Goal: Task Accomplishment & Management: Complete application form

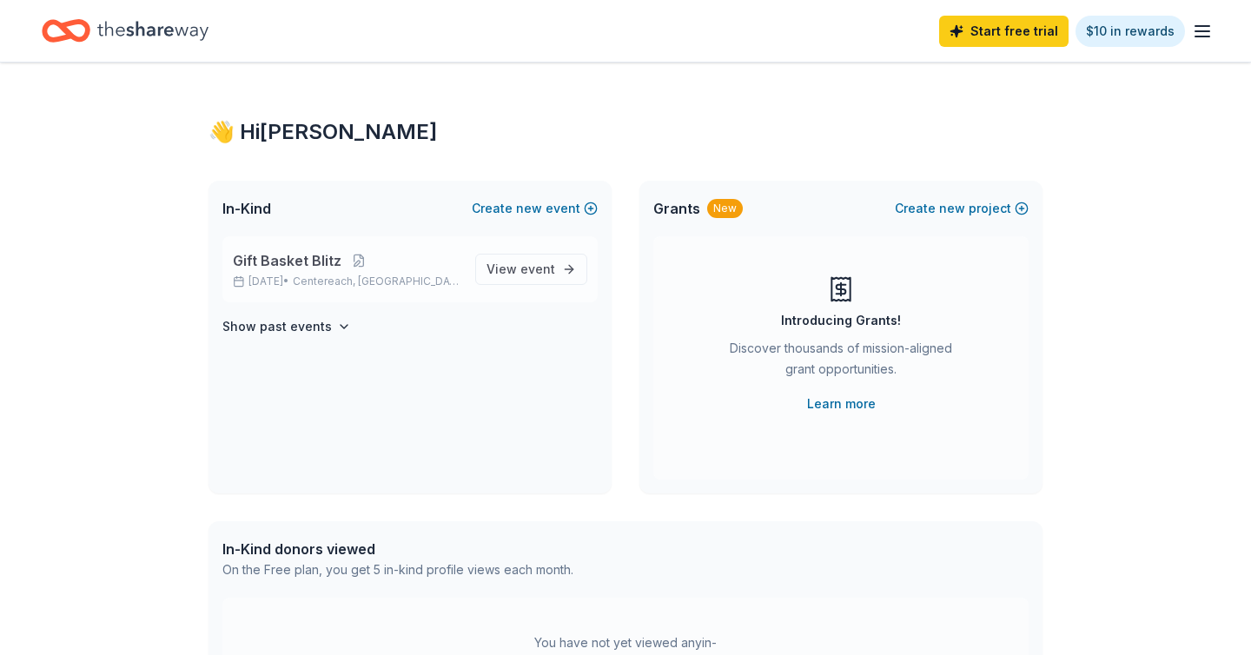
click at [380, 263] on p "Gift Basket Blitz" at bounding box center [347, 260] width 228 height 21
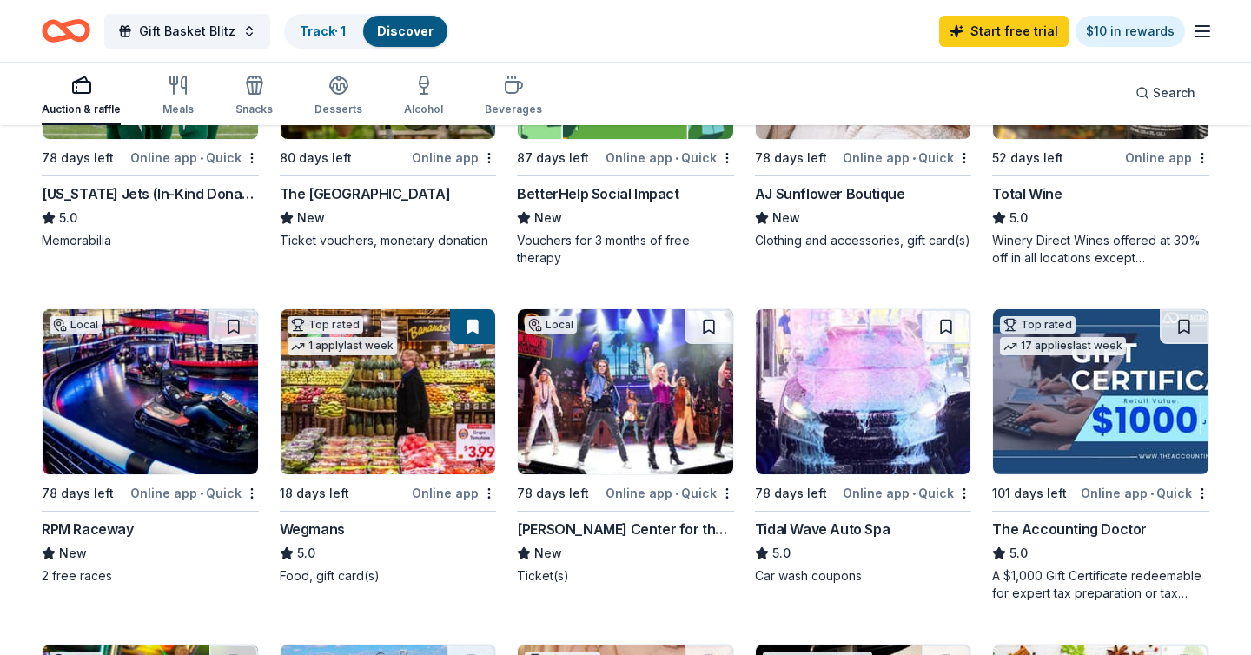
scroll to position [347, 0]
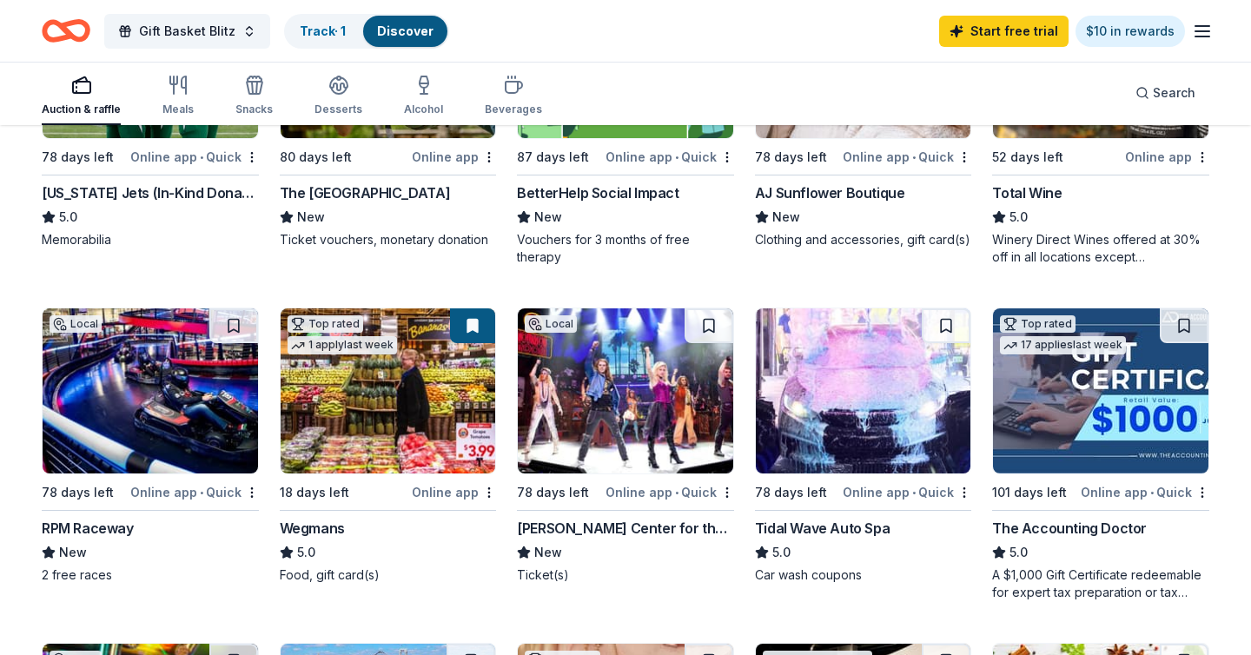
click at [616, 392] on img at bounding box center [625, 390] width 215 height 165
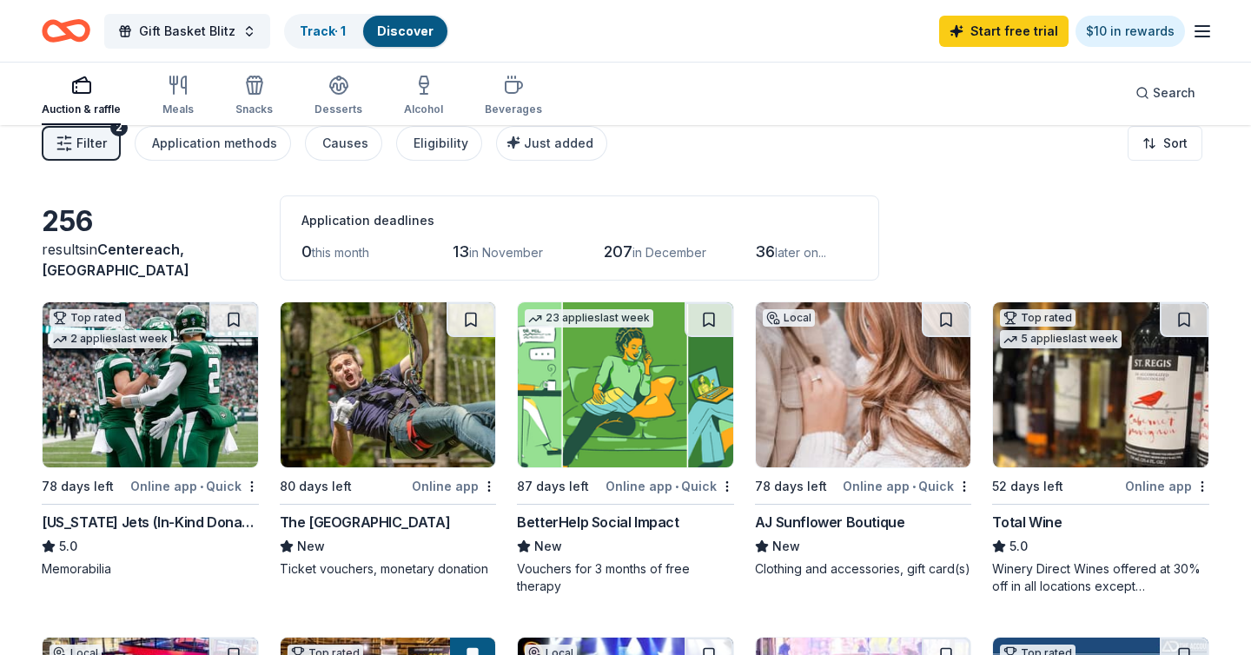
scroll to position [0, 0]
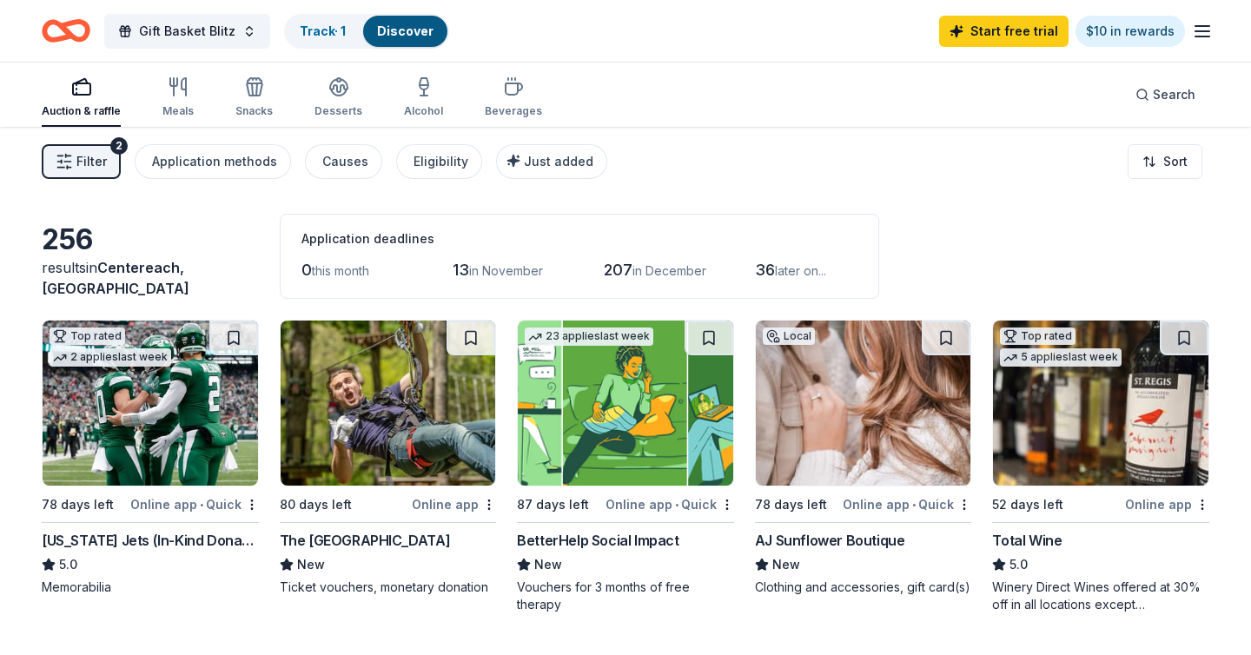
click at [401, 27] on link "Discover" at bounding box center [405, 30] width 56 height 15
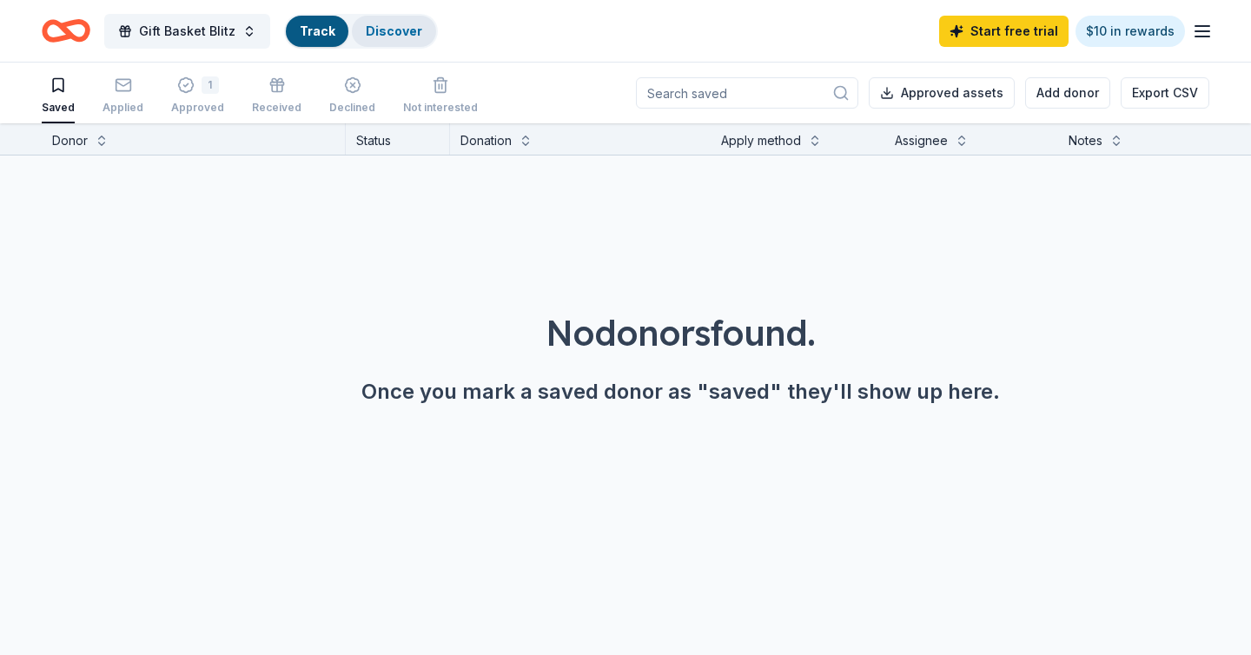
scroll to position [1, 0]
click at [401, 27] on link "Discover" at bounding box center [394, 30] width 56 height 15
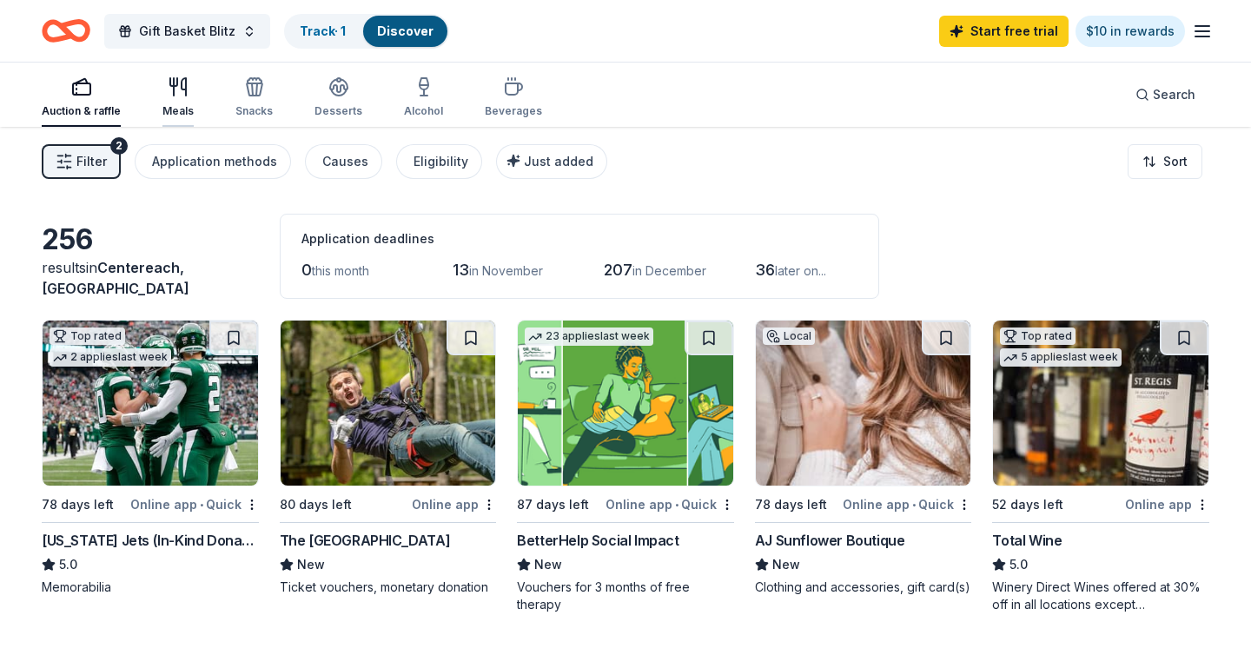
click at [169, 93] on icon "button" at bounding box center [178, 86] width 21 height 21
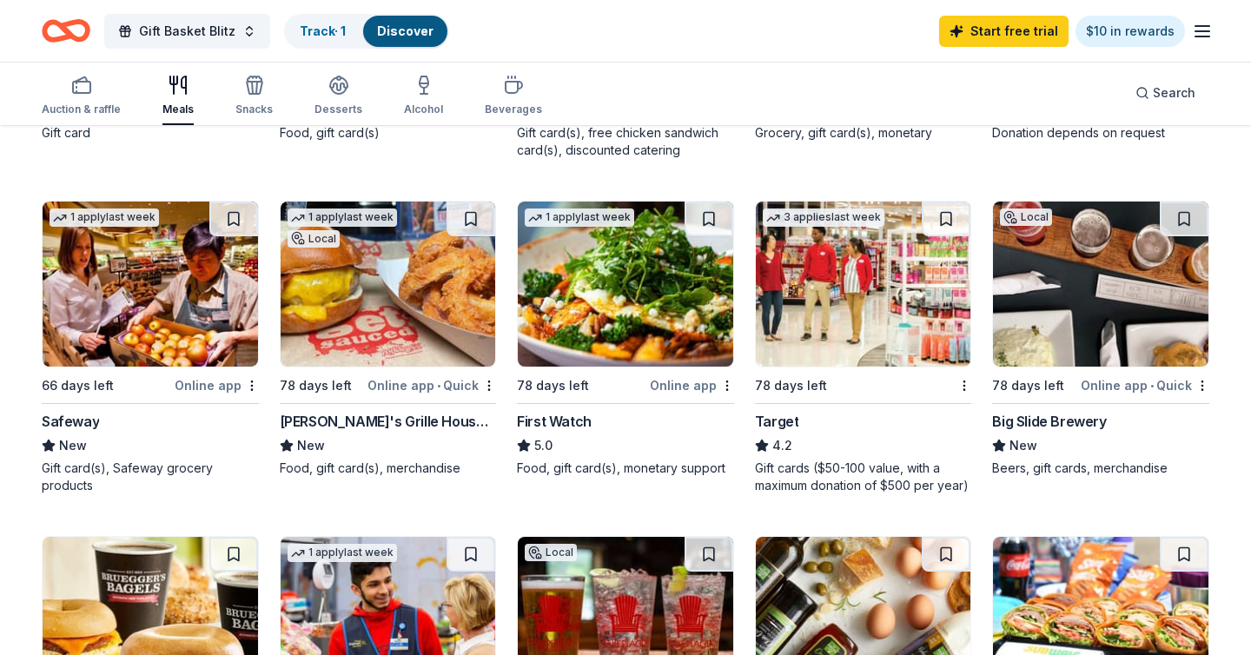
scroll to position [456, 0]
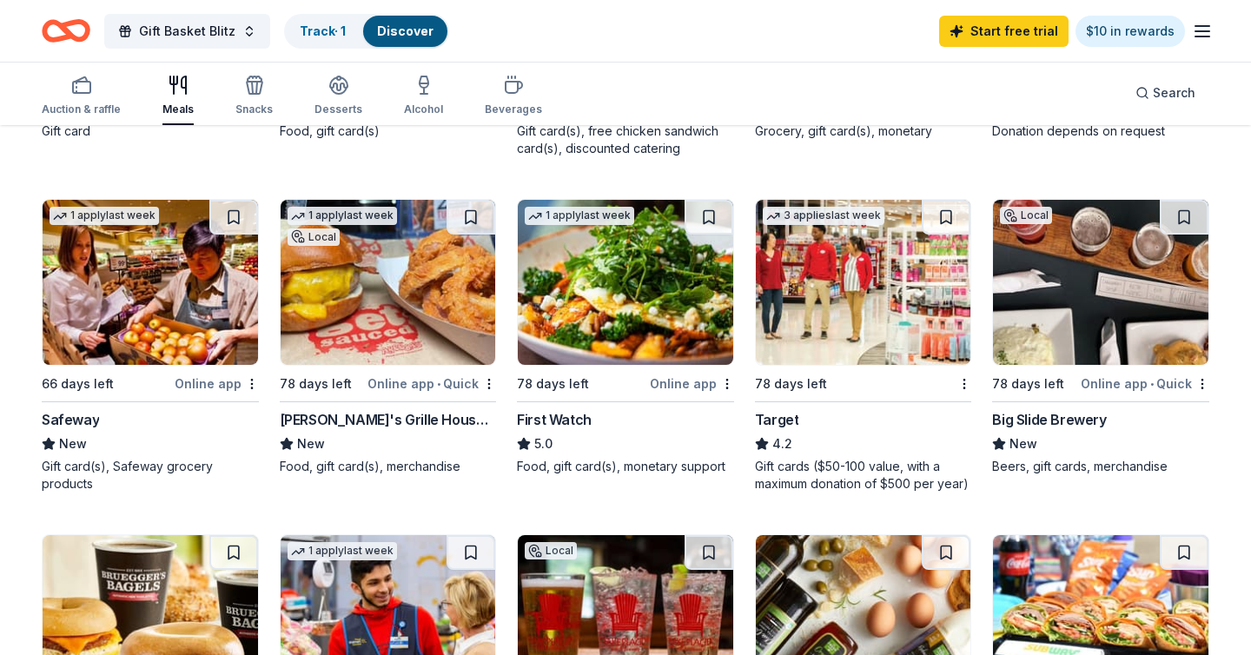
click at [328, 281] on img at bounding box center [388, 282] width 215 height 165
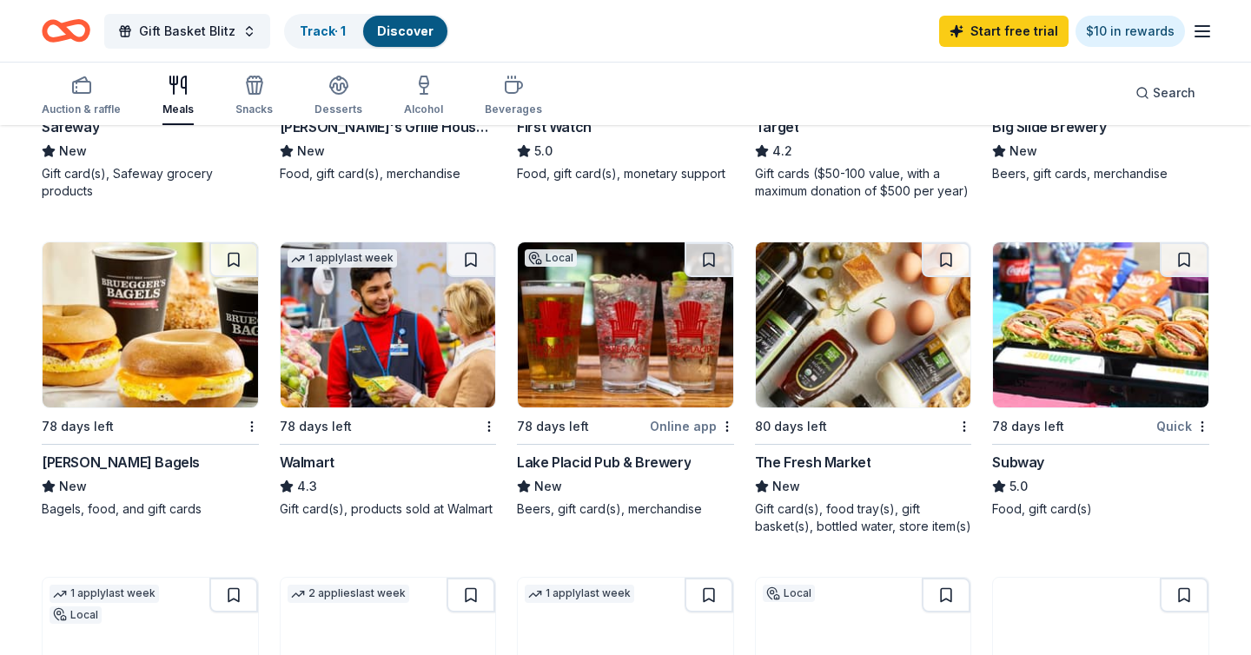
scroll to position [745, 0]
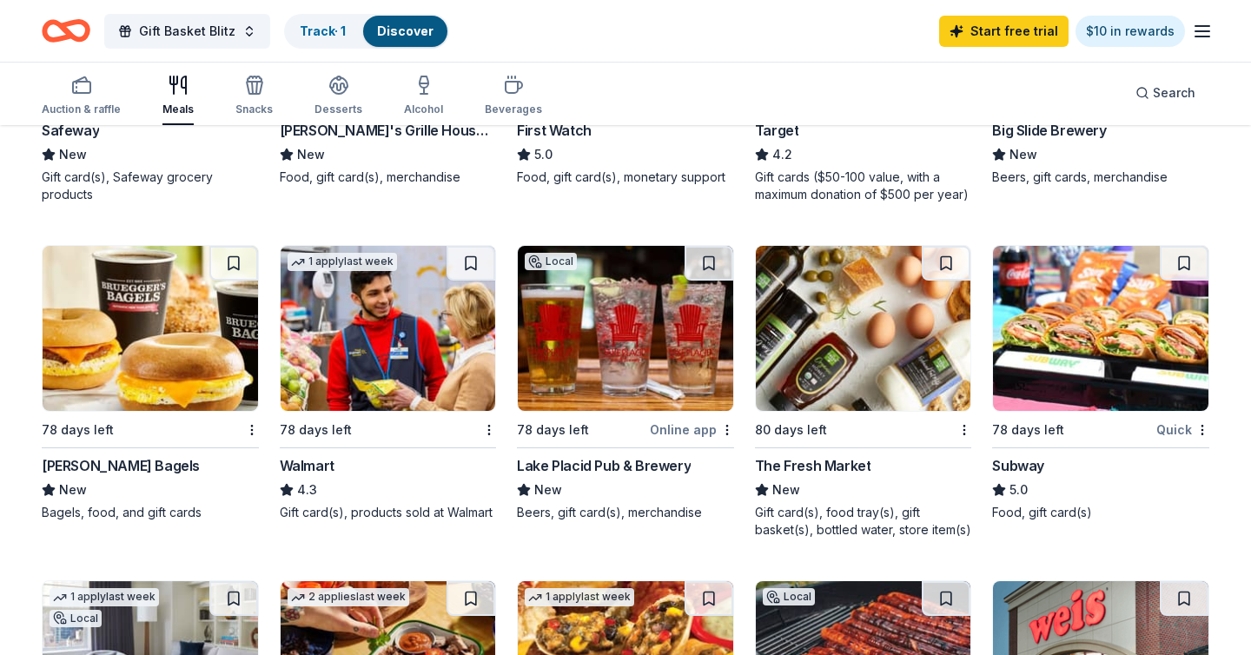
click at [1079, 349] on img at bounding box center [1100, 328] width 215 height 165
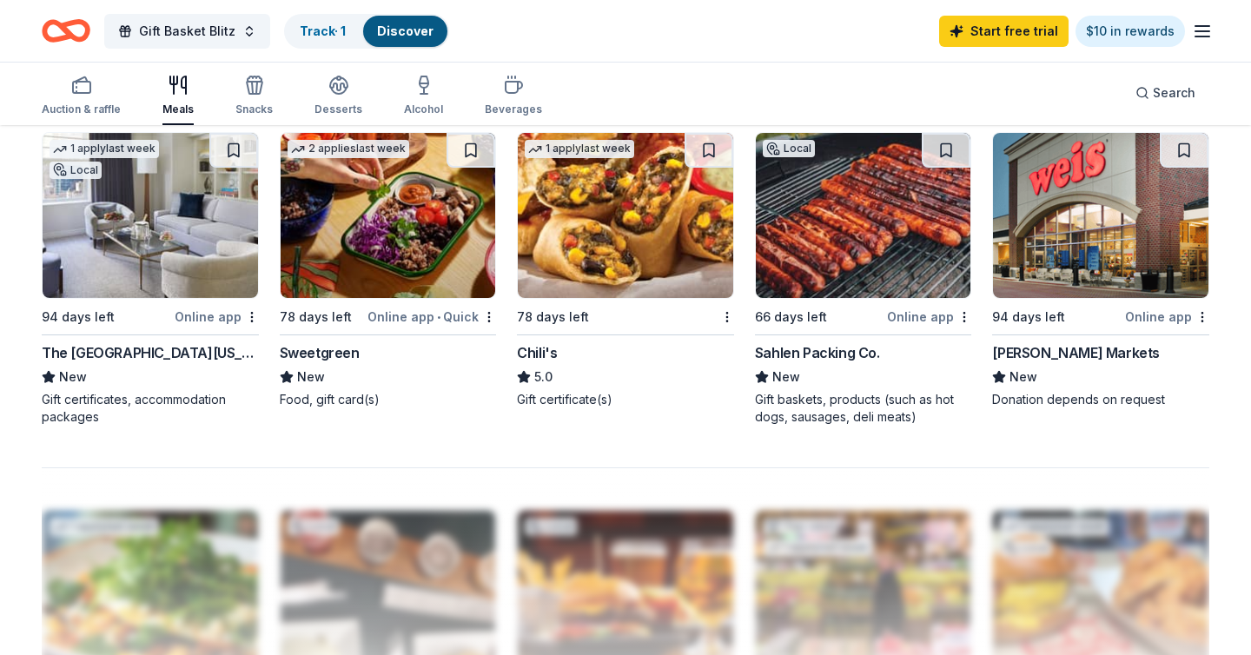
scroll to position [1198, 0]
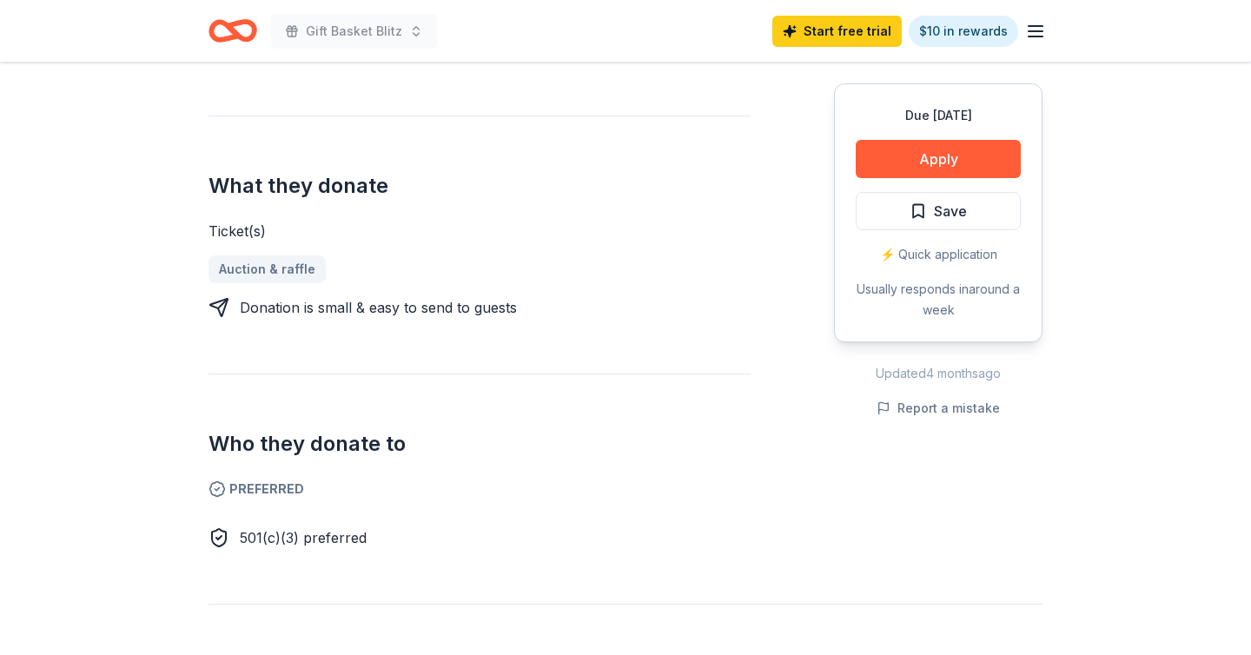
scroll to position [624, 0]
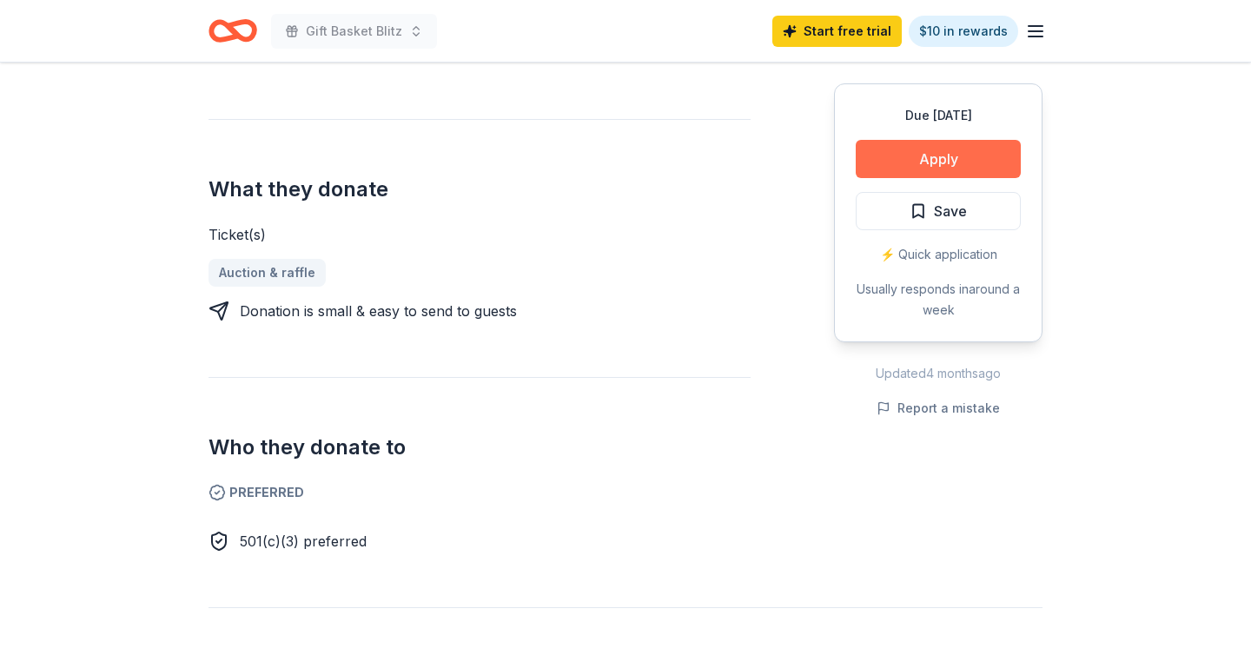
click at [968, 154] on button "Apply" at bounding box center [937, 159] width 165 height 38
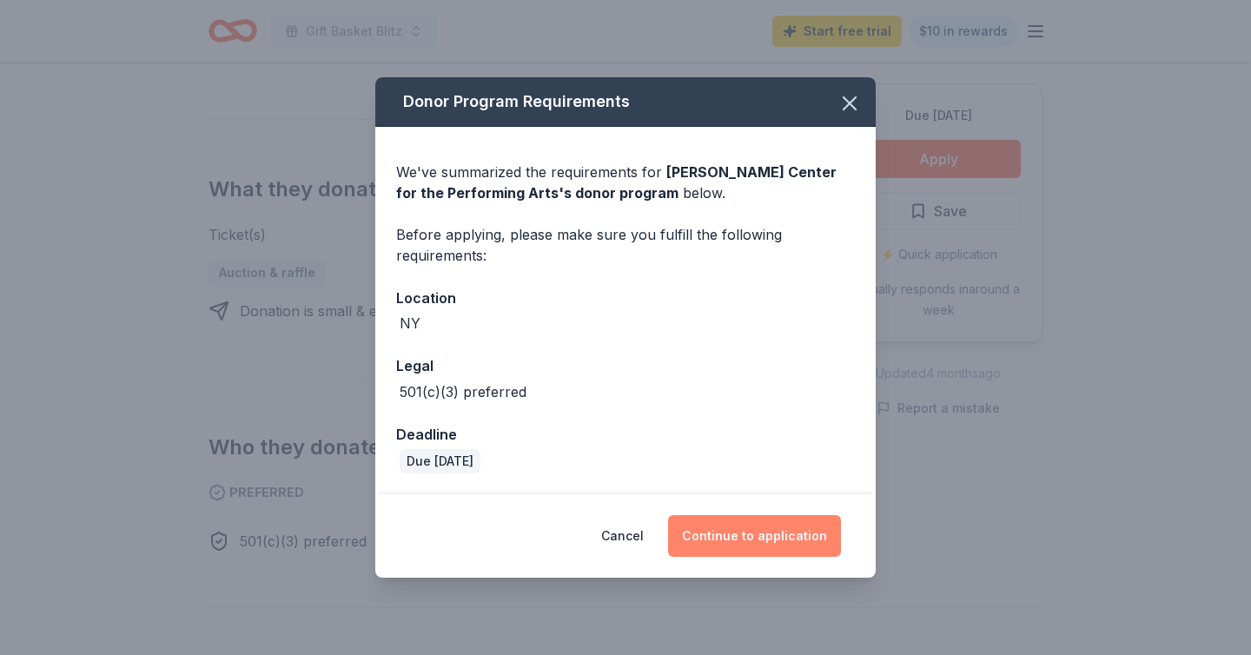
click at [728, 532] on button "Continue to application" at bounding box center [754, 536] width 173 height 42
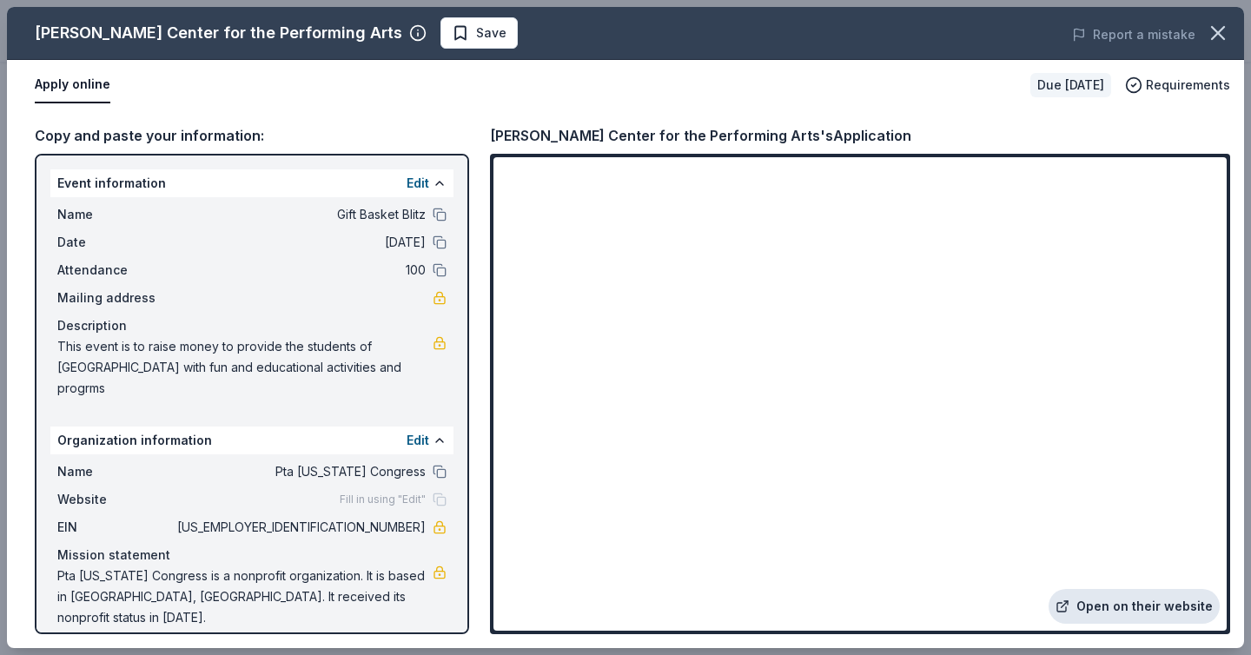
click at [1104, 603] on link "Open on their website" at bounding box center [1133, 606] width 171 height 35
click at [439, 472] on button at bounding box center [439, 472] width 14 height 14
click at [442, 244] on button at bounding box center [439, 242] width 14 height 14
drag, startPoint x: 113, startPoint y: 391, endPoint x: 68, endPoint y: 345, distance: 64.5
click at [67, 345] on span "This event is to raise money to provide the students of [GEOGRAPHIC_DATA] with …" at bounding box center [244, 367] width 375 height 63
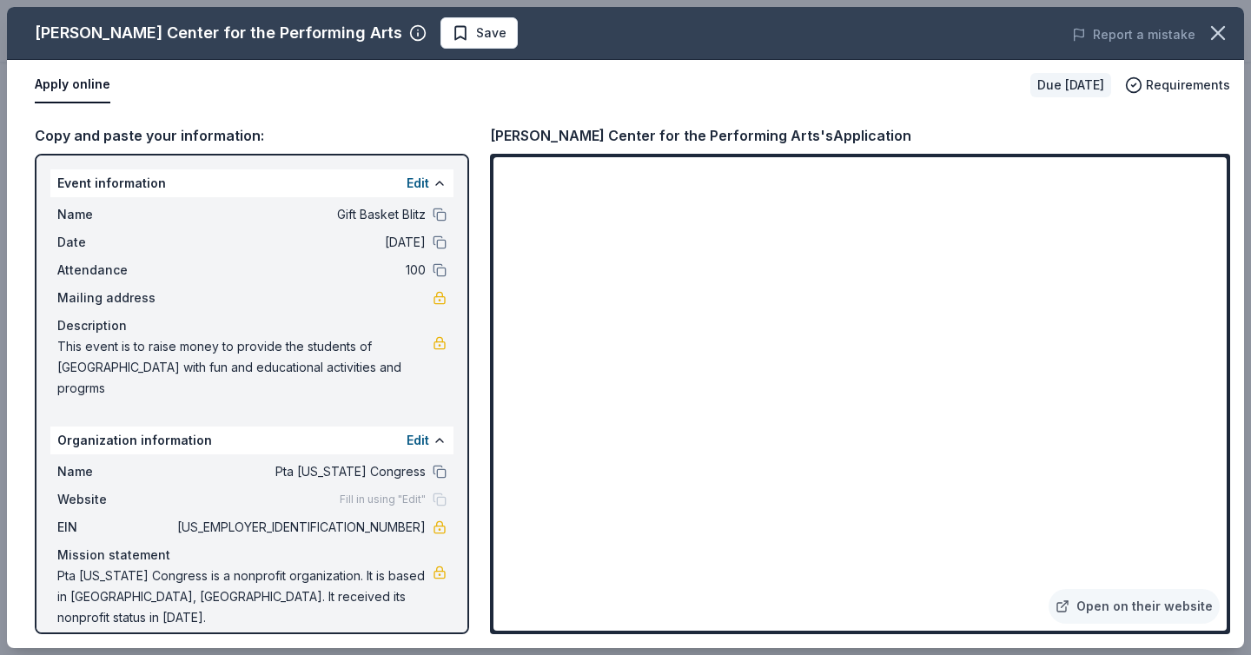
drag, startPoint x: 83, startPoint y: 345, endPoint x: 165, endPoint y: 355, distance: 83.2
click at [85, 345] on span "This event is to raise money to provide the students of [GEOGRAPHIC_DATA] with …" at bounding box center [244, 367] width 375 height 63
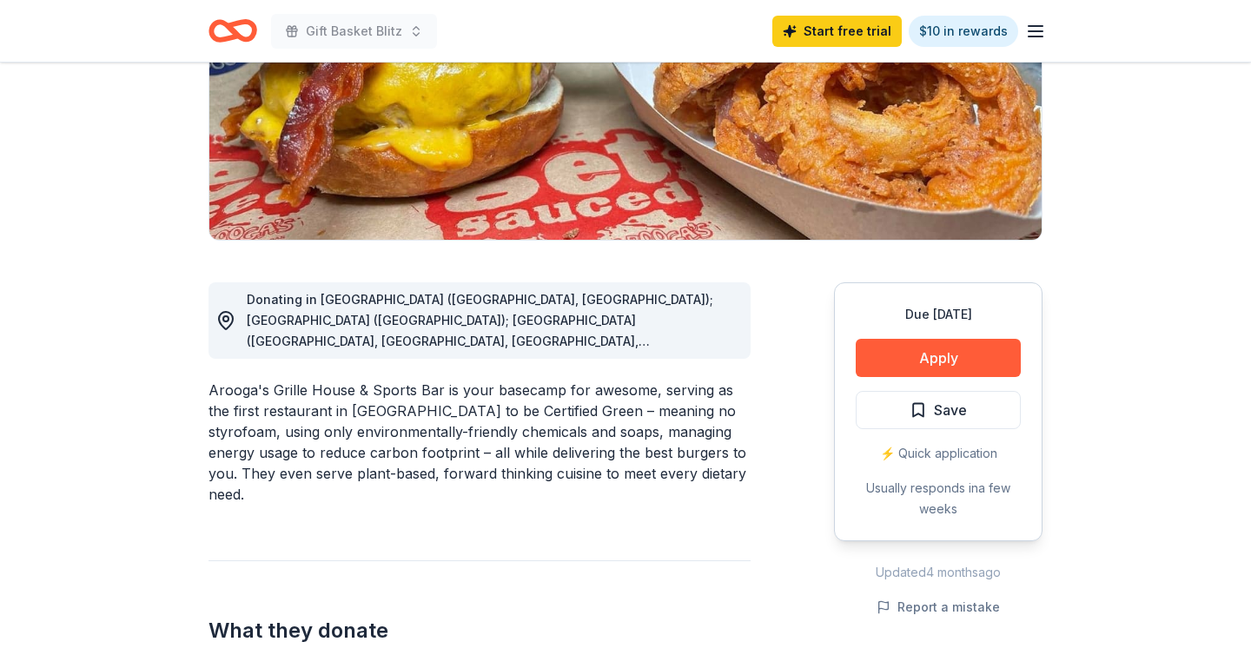
scroll to position [299, 0]
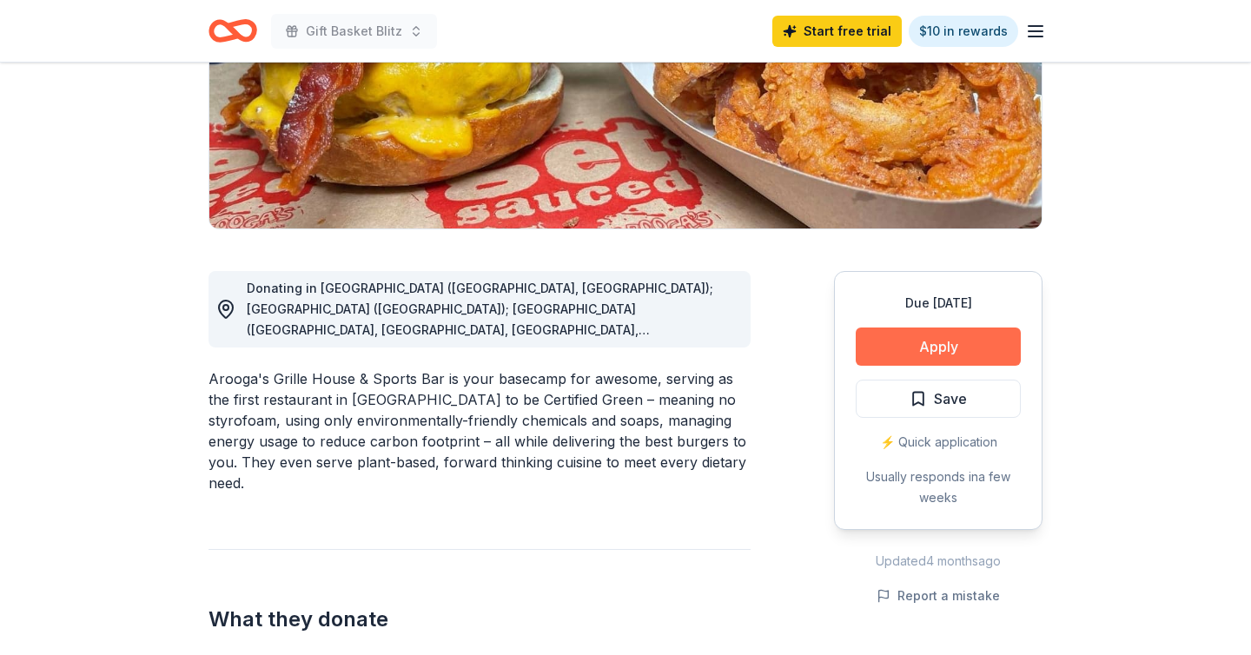
click at [936, 349] on button "Apply" at bounding box center [937, 346] width 165 height 38
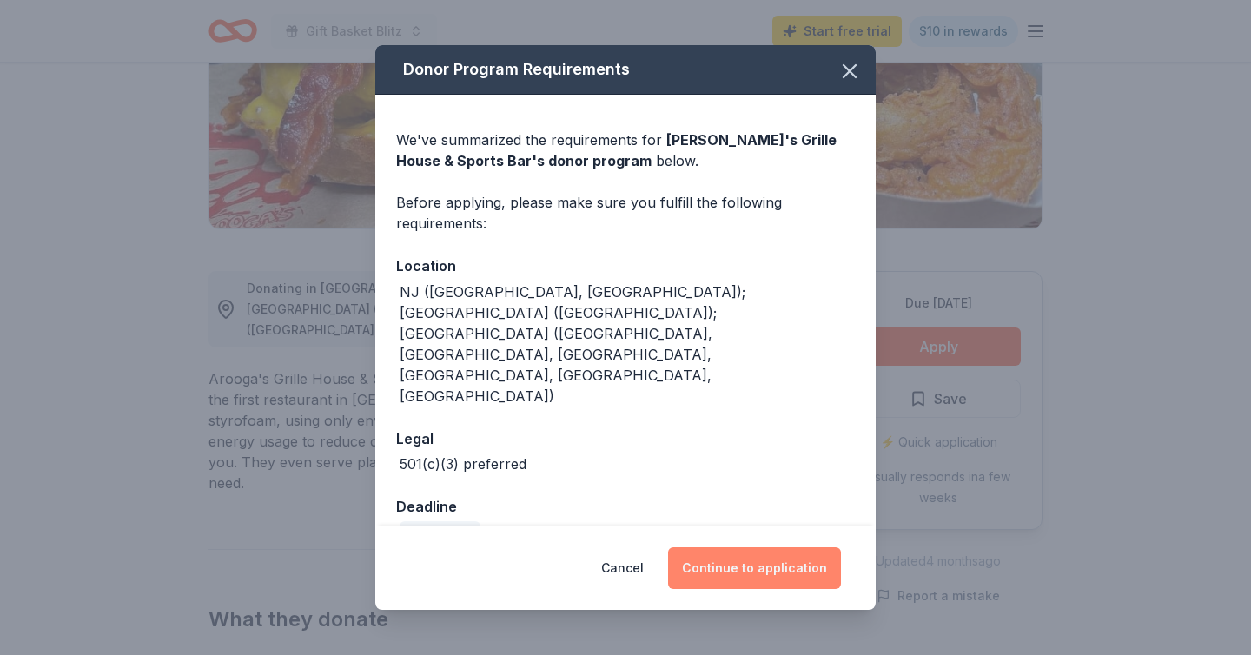
click at [725, 547] on button "Continue to application" at bounding box center [754, 568] width 173 height 42
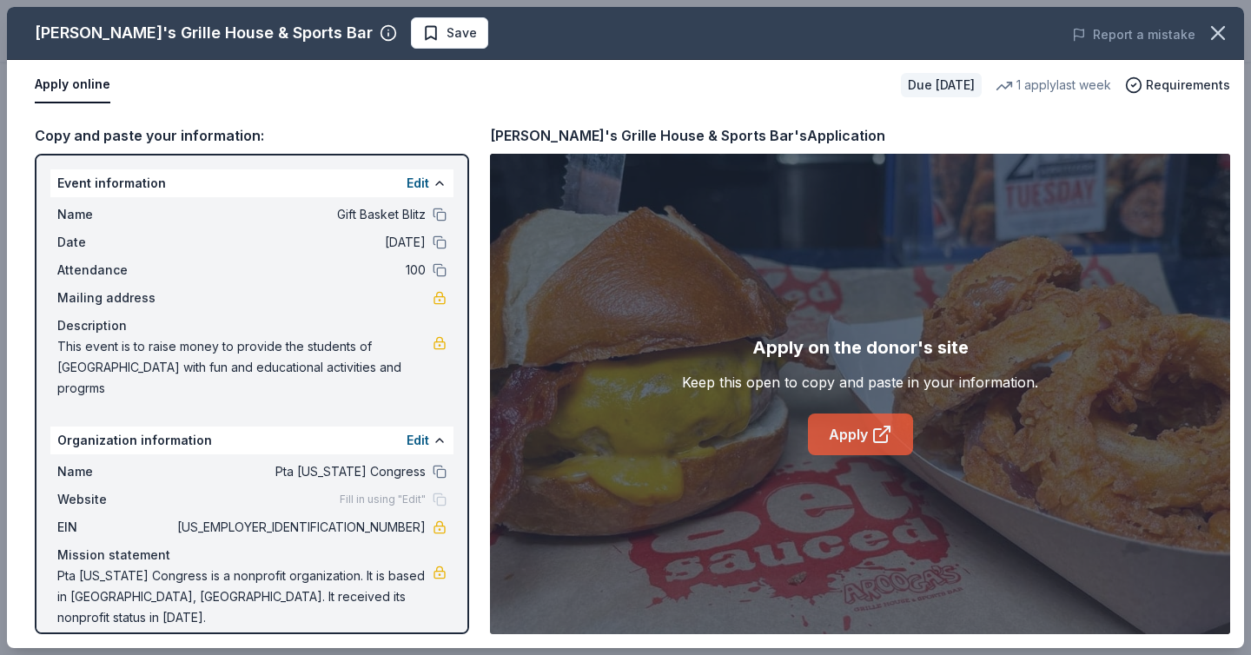
click at [850, 443] on link "Apply" at bounding box center [860, 434] width 105 height 42
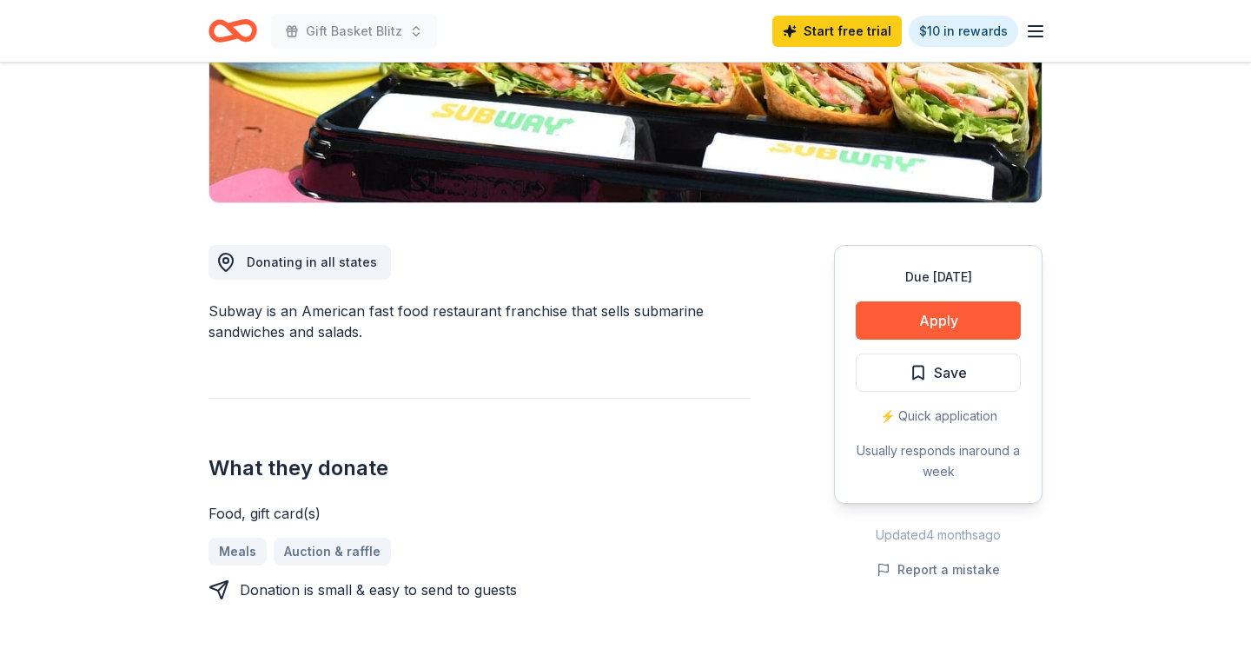
scroll to position [219, 0]
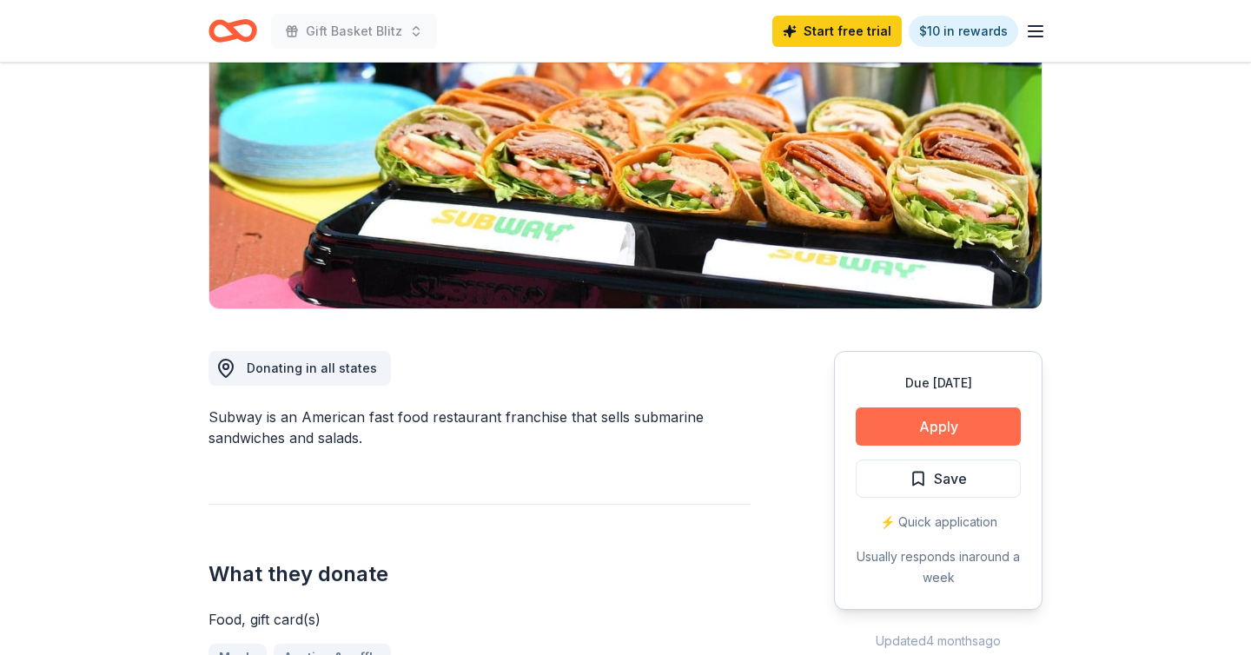
click at [953, 421] on button "Apply" at bounding box center [937, 426] width 165 height 38
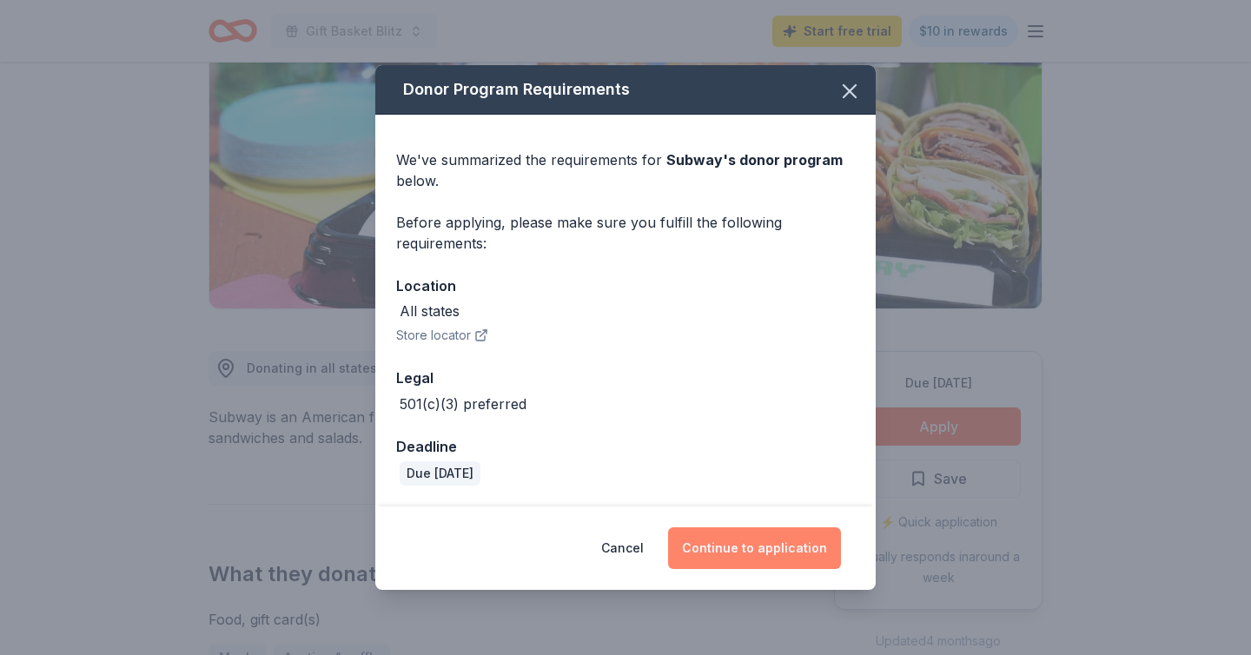
click at [733, 553] on button "Continue to application" at bounding box center [754, 548] width 173 height 42
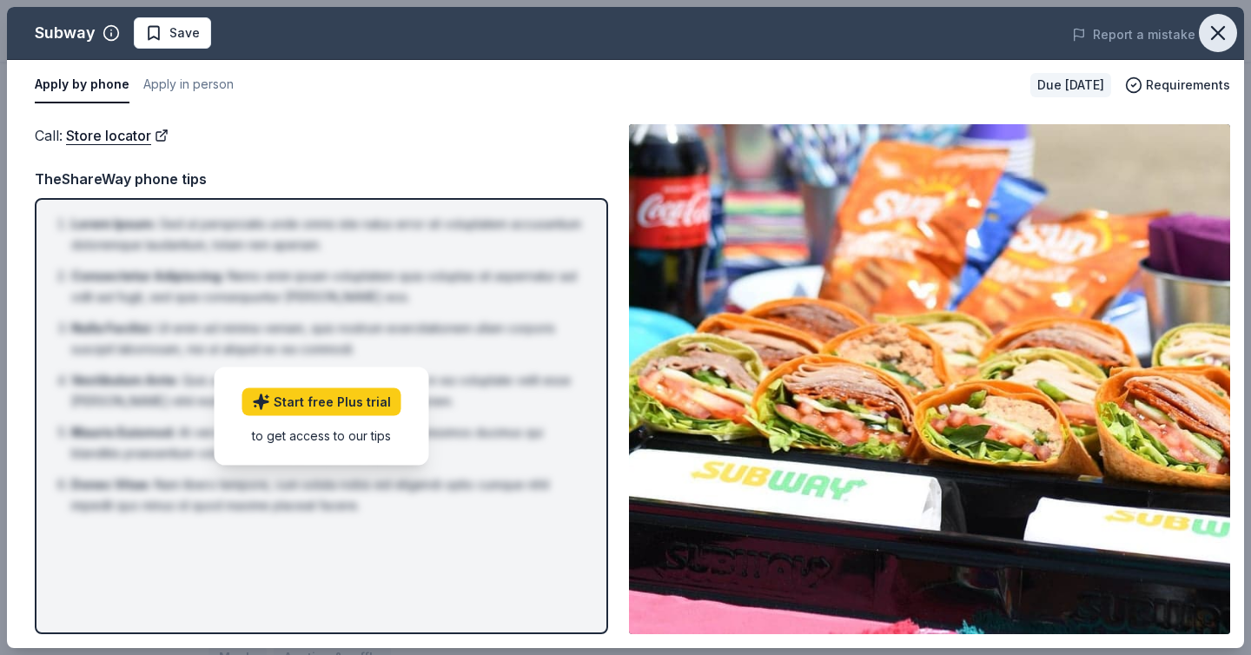
click at [1216, 32] on icon "button" at bounding box center [1217, 33] width 12 height 12
